Goal: Information Seeking & Learning: Learn about a topic

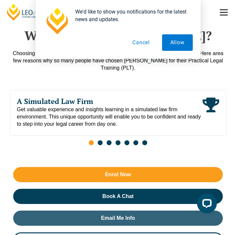
scroll to position [539, 0]
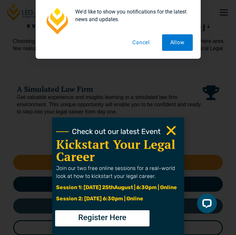
click at [144, 45] on button "Cancel" at bounding box center [141, 42] width 34 height 17
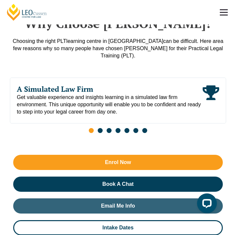
click at [172, 152] on div "Enrol Now Book A Chat Email Me Info Intake Dates" at bounding box center [118, 195] width 216 height 87
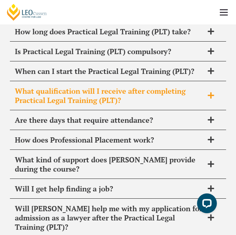
scroll to position [5772, 0]
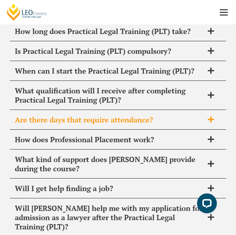
click at [140, 110] on div "Are there days that require attendance?" at bounding box center [118, 119] width 216 height 19
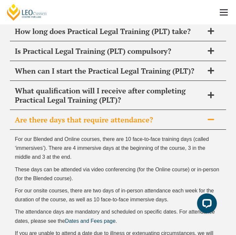
click at [138, 115] on span "Are there days that require attendance?" at bounding box center [109, 119] width 189 height 9
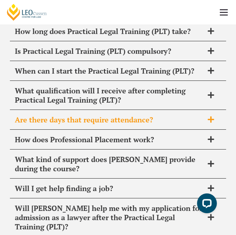
click at [138, 115] on span "Are there days that require attendance?" at bounding box center [109, 119] width 189 height 9
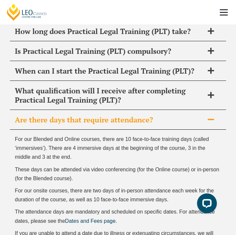
click at [138, 115] on span "Are there days that require attendance?" at bounding box center [109, 119] width 189 height 9
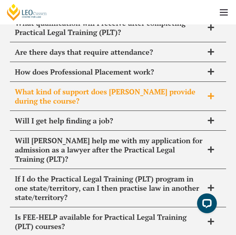
scroll to position [5845, 0]
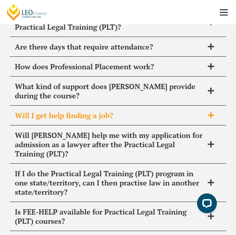
click at [139, 111] on span "Will I get help finding a job?" at bounding box center [109, 115] width 189 height 9
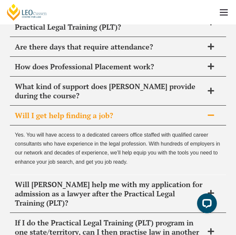
click at [139, 111] on span "Will I get help finding a job?" at bounding box center [109, 115] width 189 height 9
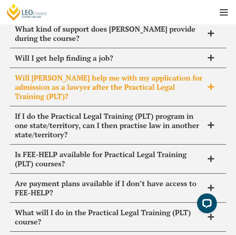
scroll to position [5907, 0]
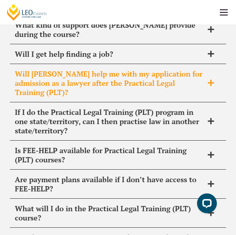
click at [97, 69] on span "Will Leo Cussen help me with my application for admission as a lawyer after the…" at bounding box center [109, 83] width 189 height 28
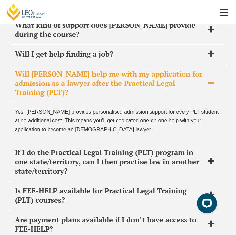
click at [99, 69] on span "Will Leo Cussen help me with my application for admission as a lawyer after the…" at bounding box center [109, 83] width 189 height 28
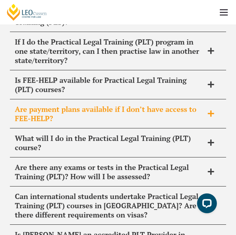
scroll to position [5981, 0]
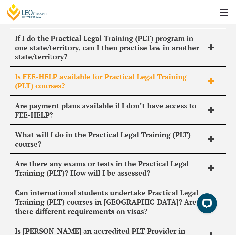
click at [84, 72] on span "Is FEE-HELP available for Practical Legal Training (PLT) courses?" at bounding box center [109, 81] width 189 height 18
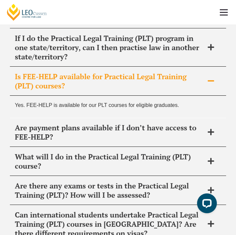
click at [84, 72] on span "Is FEE-HELP available for Practical Legal Training (PLT) courses?" at bounding box center [109, 81] width 189 height 18
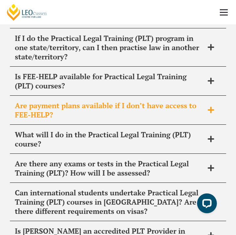
click at [89, 101] on span "Are payment plans available if I don’t have access to FEE-HELP?" at bounding box center [109, 110] width 189 height 18
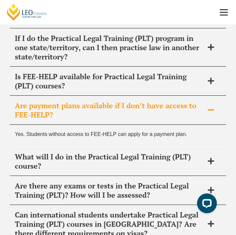
click at [89, 101] on span "Are payment plans available if I don’t have access to FEE-HELP?" at bounding box center [109, 110] width 189 height 18
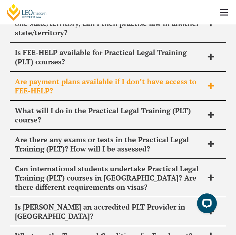
scroll to position [6013, 0]
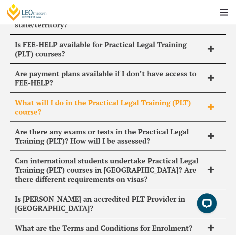
click at [89, 98] on span "What will I do in the Practical Legal Training (PLT) course?" at bounding box center [109, 107] width 189 height 18
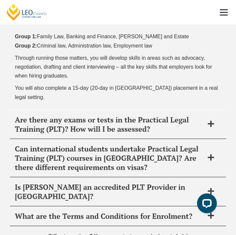
scroll to position [6239, 0]
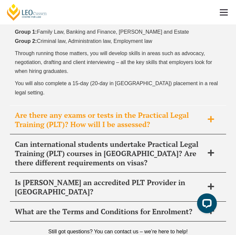
click at [91, 106] on div "Are there any exams or tests in the Practical Legal Training (PLT)? How will I …" at bounding box center [118, 120] width 216 height 29
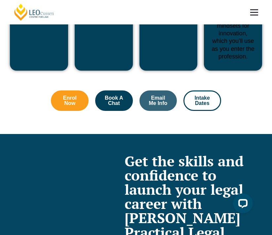
scroll to position [2595, 0]
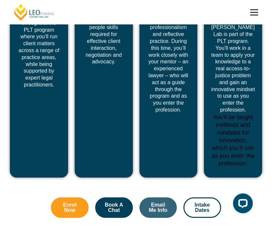
click at [236, 16] on link at bounding box center [254, 12] width 24 height 24
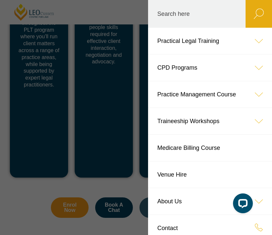
click at [236, 42] on icon at bounding box center [258, 41] width 26 height 26
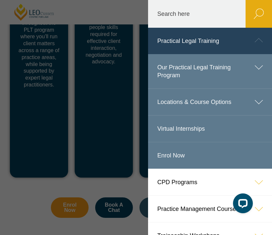
click at [197, 149] on link "Enrol Now" at bounding box center [210, 155] width 124 height 26
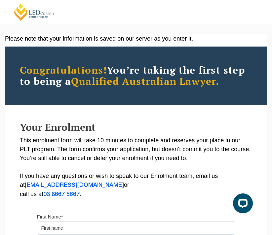
click at [27, 14] on link "[PERSON_NAME] Centre for Law" at bounding box center [34, 12] width 42 height 18
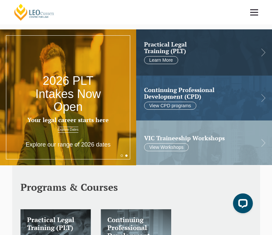
click at [73, 129] on link "Explore Dates" at bounding box center [68, 130] width 21 height 6
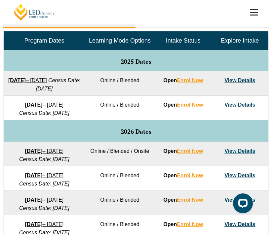
scroll to position [311, 0]
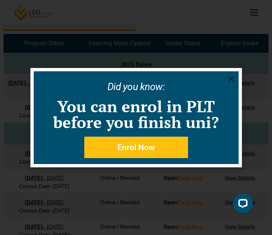
click at [231, 80] on icon "Close" at bounding box center [231, 79] width 8 height 8
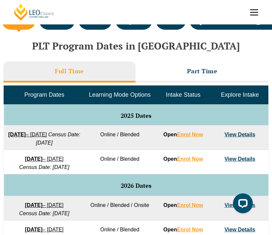
scroll to position [262, 0]
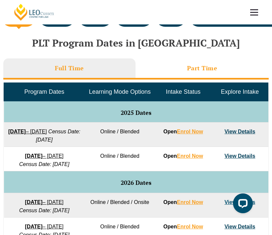
click at [198, 65] on h3 "Part Time" at bounding box center [202, 68] width 30 height 8
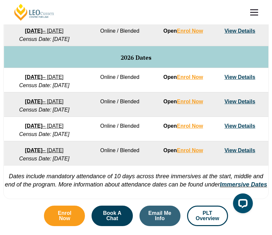
scroll to position [363, 0]
